Goal: Check status: Check status

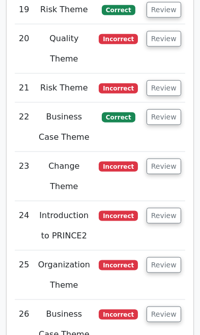
scroll to position [2884, 0]
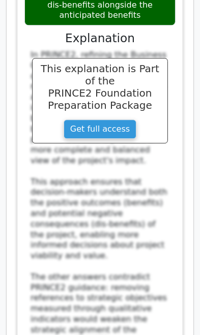
scroll to position [3802, 0]
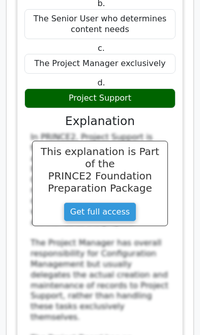
scroll to position [4457, 0]
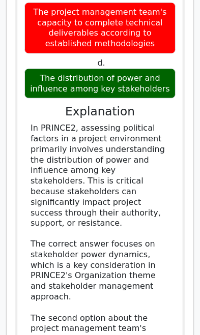
scroll to position [5259, 0]
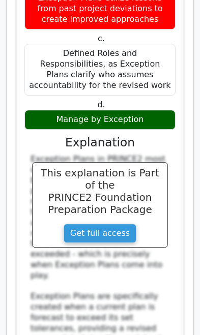
scroll to position [6049, 0]
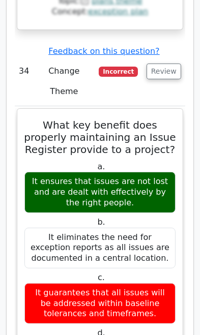
scroll to position [6724, 0]
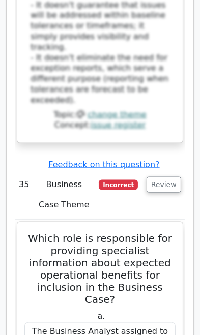
scroll to position [7416, 0]
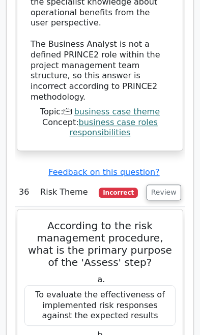
scroll to position [8123, 0]
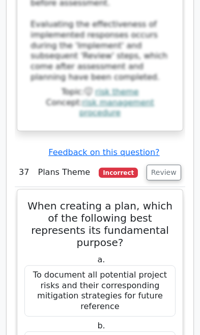
scroll to position [8896, 0]
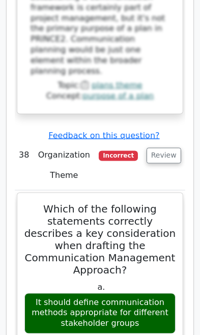
scroll to position [9749, 0]
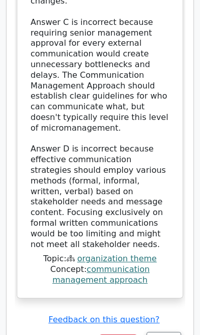
scroll to position [10585, 0]
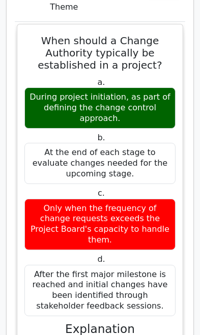
scroll to position [10935, 0]
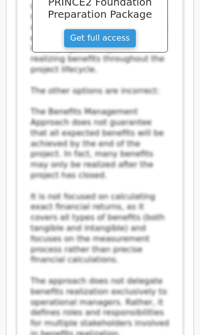
scroll to position [12202, 0]
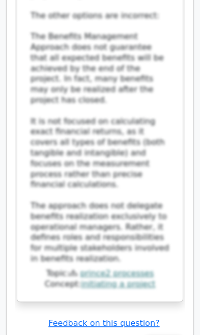
scroll to position [12272, 0]
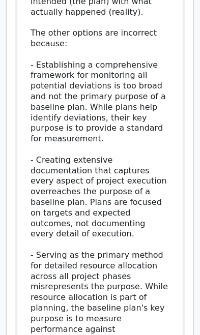
scroll to position [13027, 0]
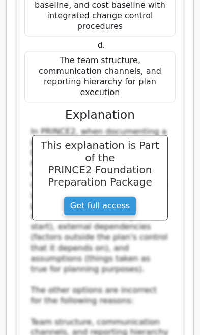
scroll to position [14510, 0]
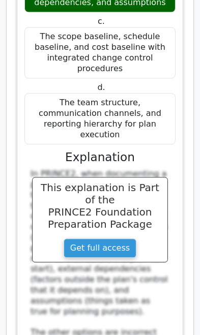
scroll to position [14468, 0]
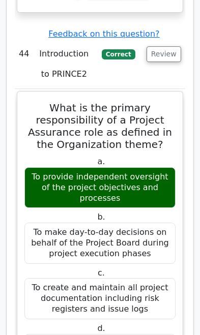
scroll to position [15097, 0]
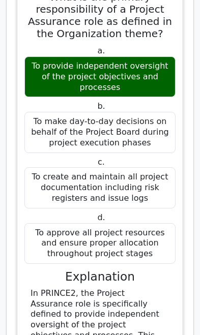
scroll to position [15213, 0]
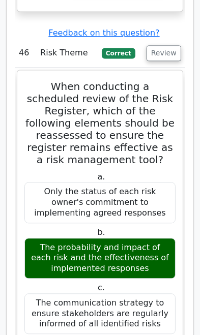
scroll to position [16623, 0]
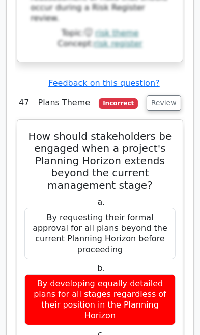
scroll to position [17328, 0]
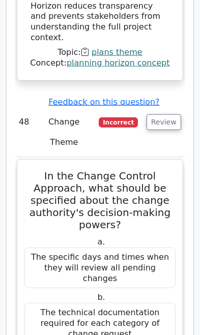
scroll to position [18200, 0]
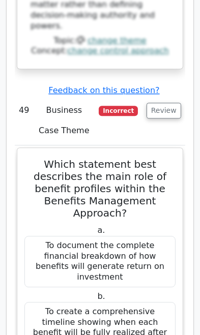
scroll to position [19070, 0]
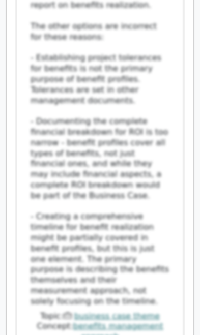
scroll to position [19695, 0]
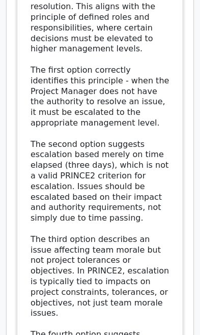
scroll to position [20490, 0]
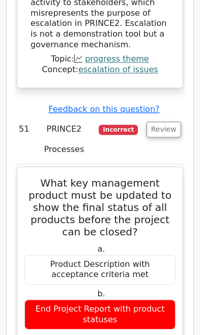
scroll to position [20860, 0]
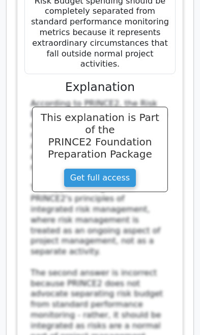
scroll to position [22064, 0]
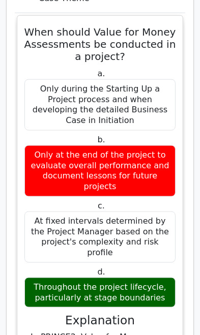
scroll to position [22696, 0]
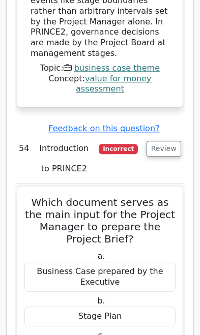
scroll to position [23506, 0]
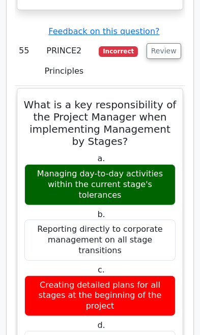
scroll to position [24312, 0]
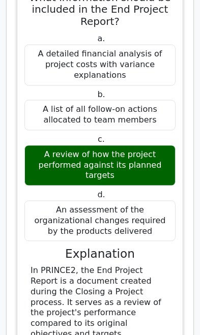
scroll to position [25261, 0]
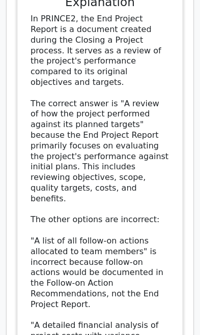
scroll to position [25514, 0]
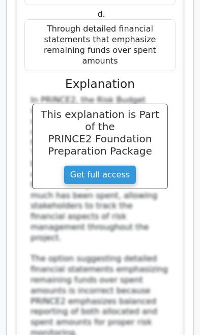
scroll to position [26337, 0]
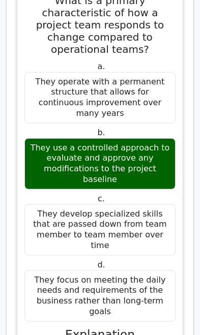
scroll to position [27029, 0]
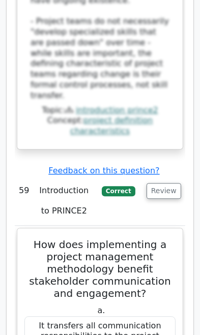
scroll to position [27793, 0]
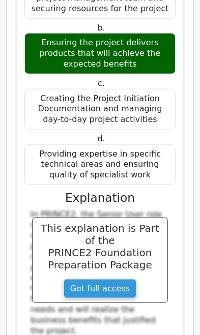
scroll to position [29187, 0]
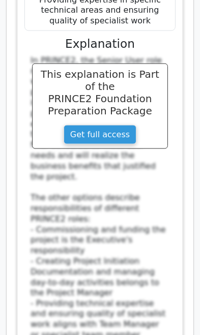
scroll to position [29328, 0]
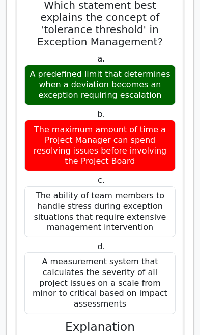
scroll to position [30659, 0]
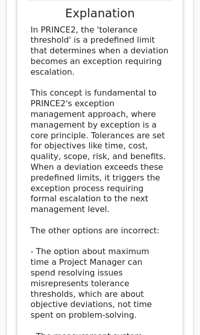
scroll to position [30967, 0]
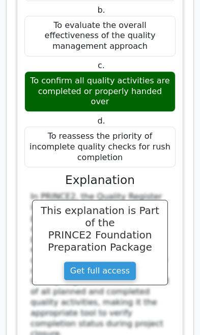
scroll to position [32331, 0]
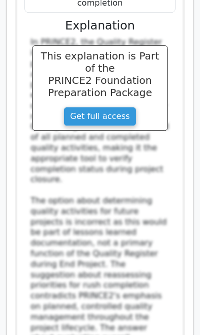
scroll to position [32485, 0]
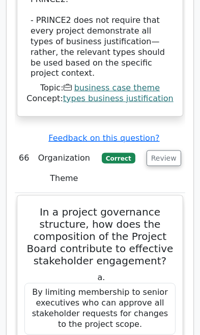
scroll to position [33768, 0]
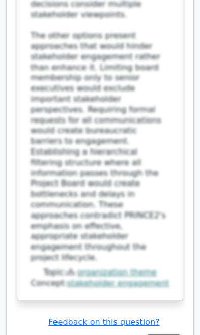
scroll to position [34558, 0]
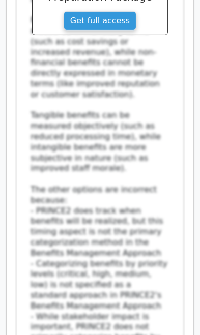
scroll to position [35302, 0]
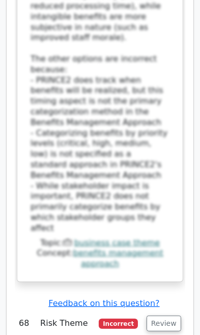
scroll to position [35433, 0]
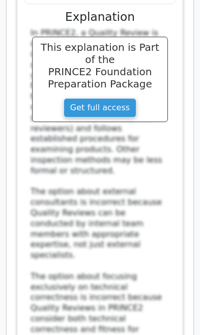
scroll to position [36798, 0]
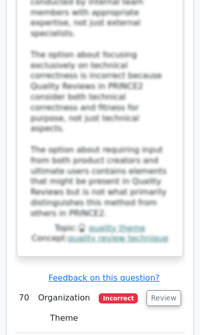
scroll to position [37005, 0]
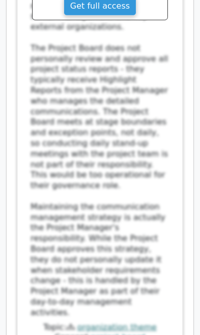
scroll to position [37787, 0]
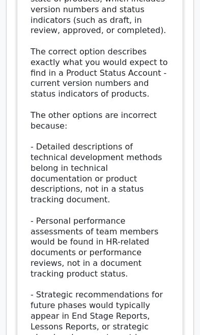
scroll to position [38565, 0]
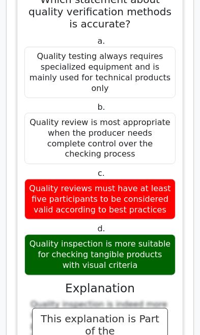
scroll to position [40000, 0]
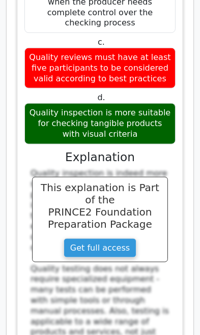
scroll to position [40144, 0]
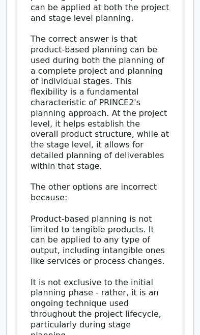
scroll to position [41106, 0]
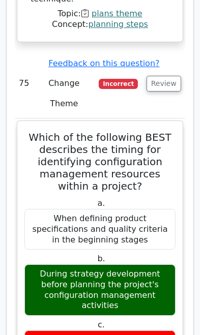
scroll to position [41532, 0]
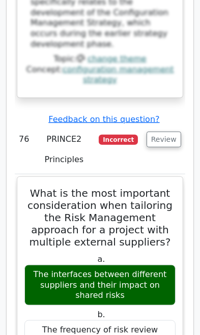
scroll to position [42327, 0]
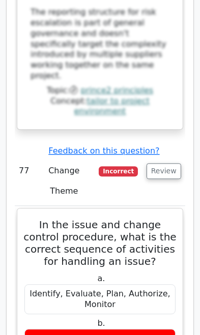
scroll to position [43143, 0]
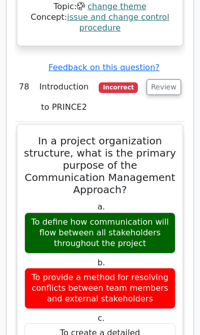
scroll to position [44054, 0]
